Goal: Check status: Check status

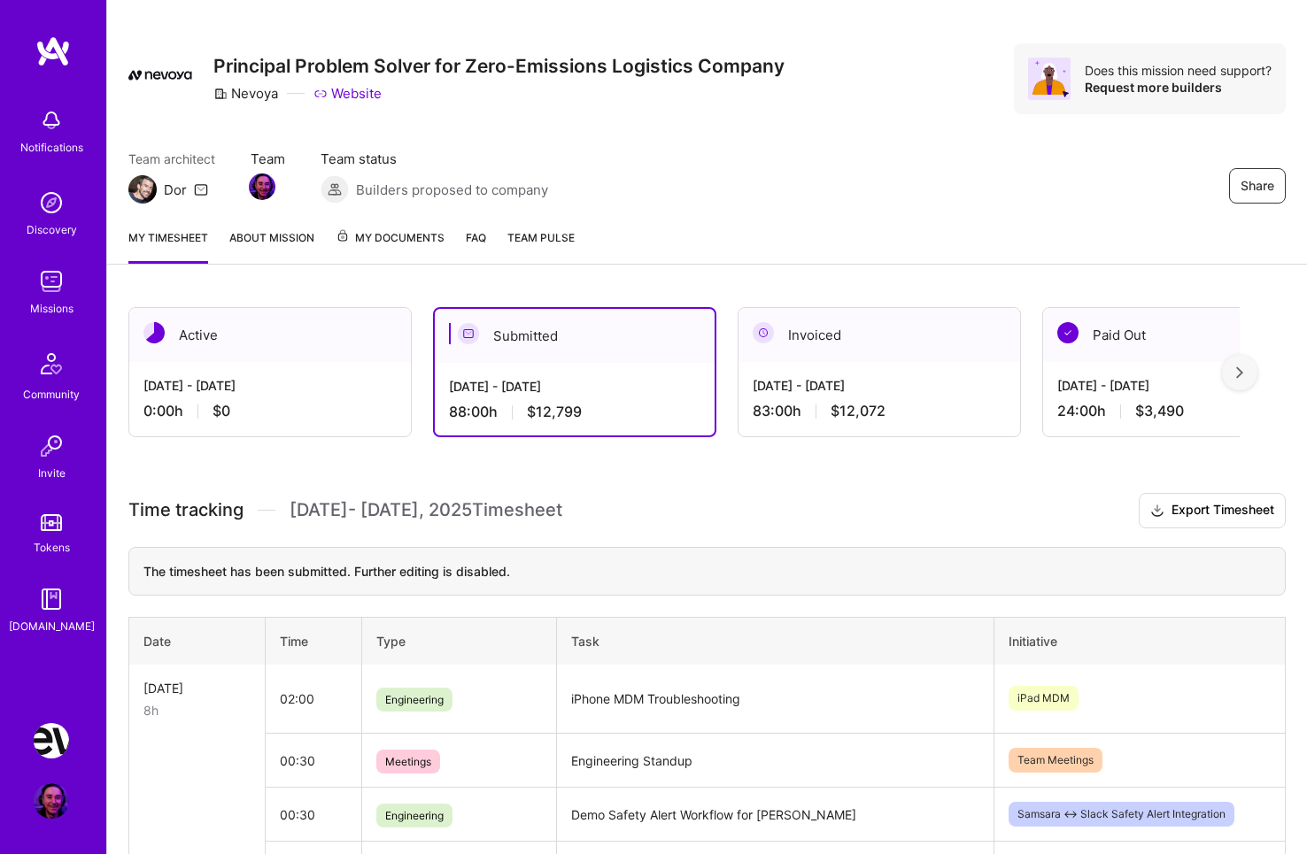
scroll to position [19, 0]
click at [312, 373] on div "[DATE] - [DATE] 0:00 h $0" at bounding box center [270, 398] width 282 height 73
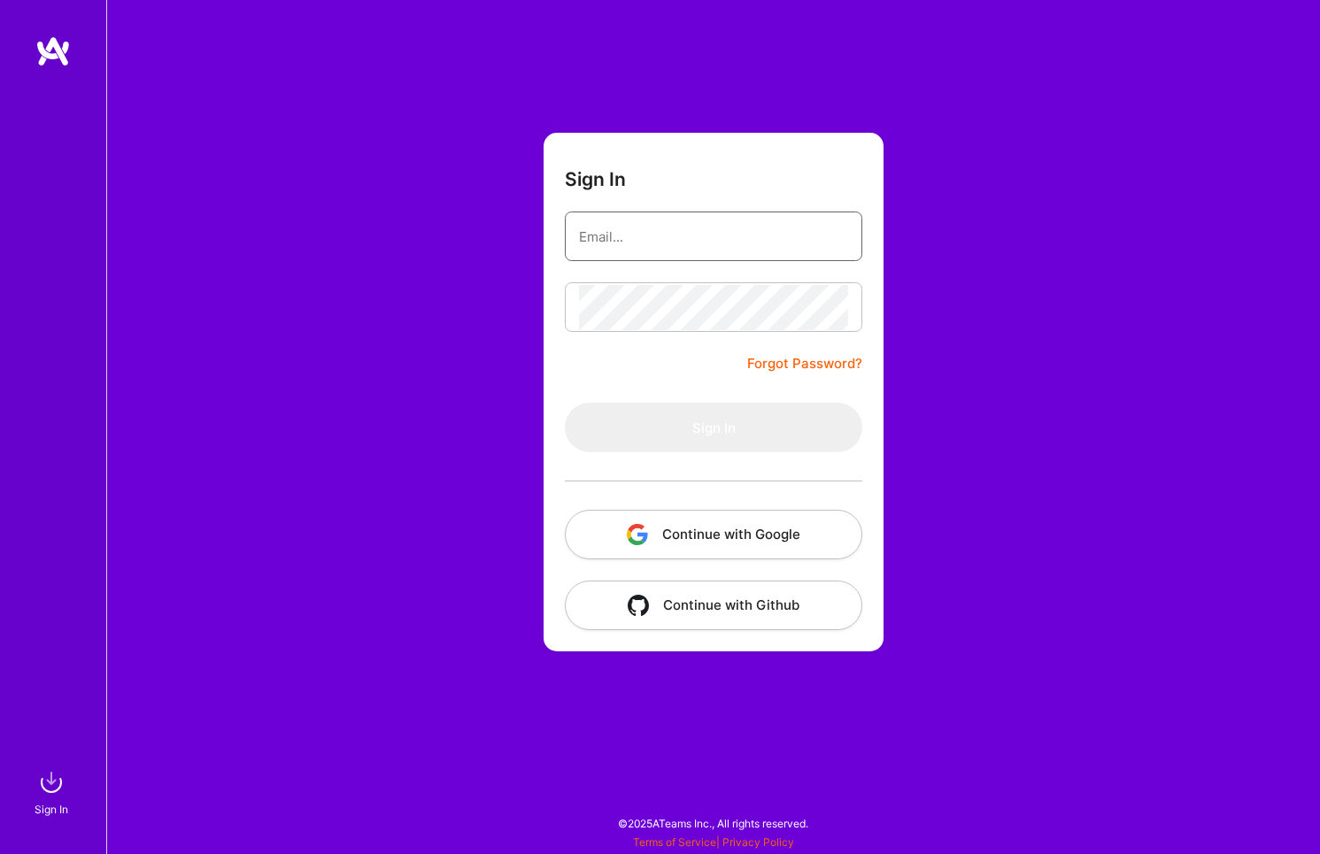
click at [588, 220] on input "email" at bounding box center [713, 236] width 269 height 45
type input "[EMAIL_ADDRESS][DOMAIN_NAME]"
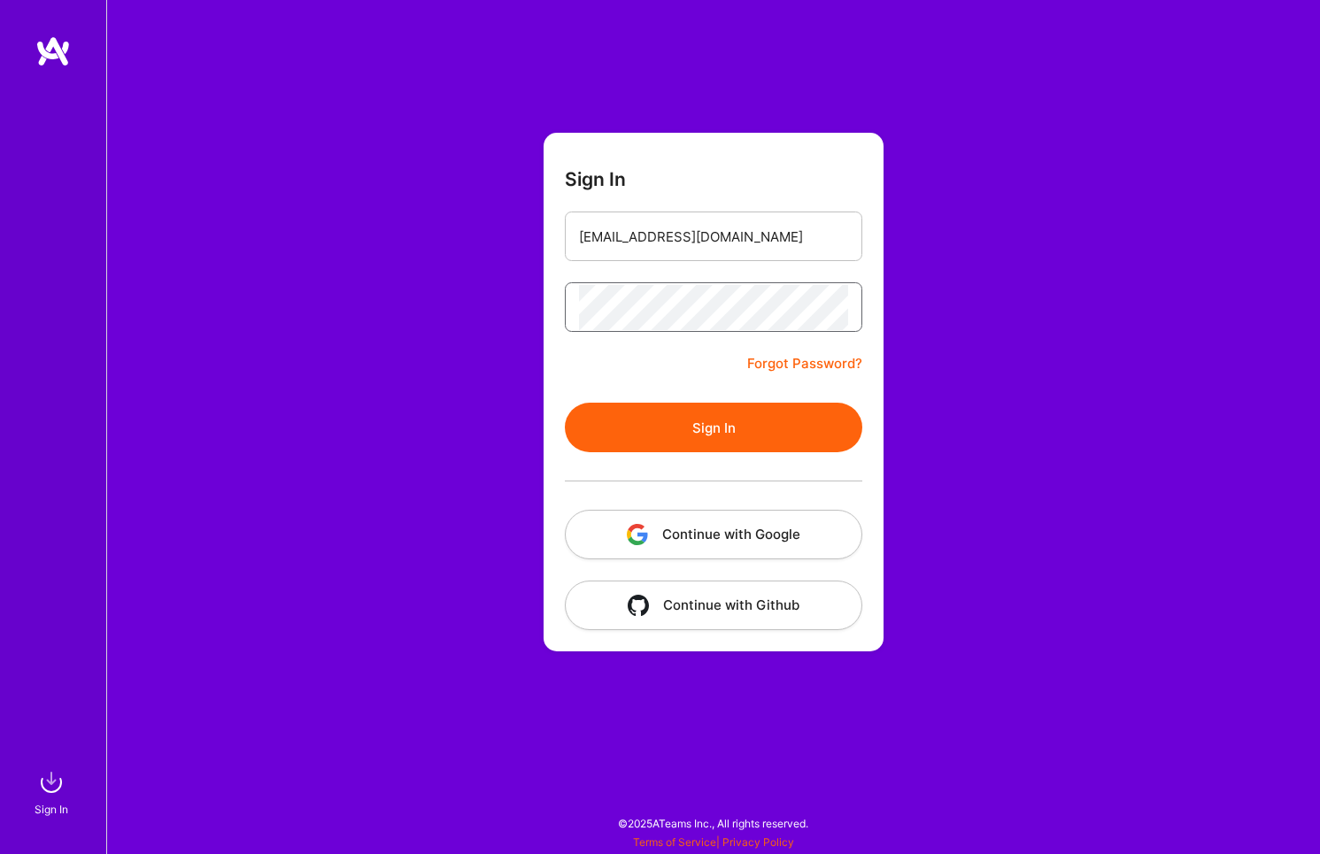
click at [565, 403] on button "Sign In" at bounding box center [713, 428] width 297 height 50
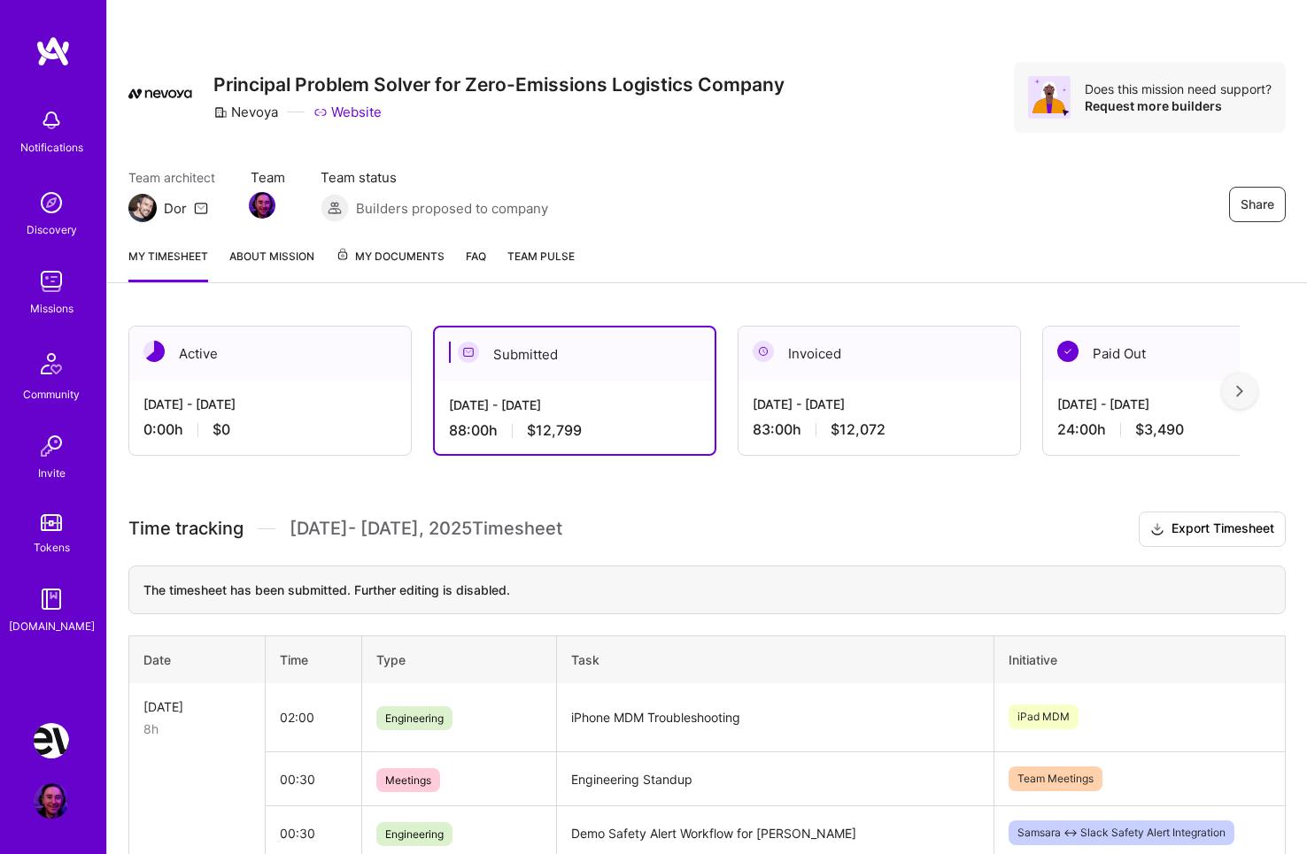
click at [316, 399] on div "[DATE] - [DATE]" at bounding box center [269, 404] width 253 height 19
